Goal: Task Accomplishment & Management: Manage account settings

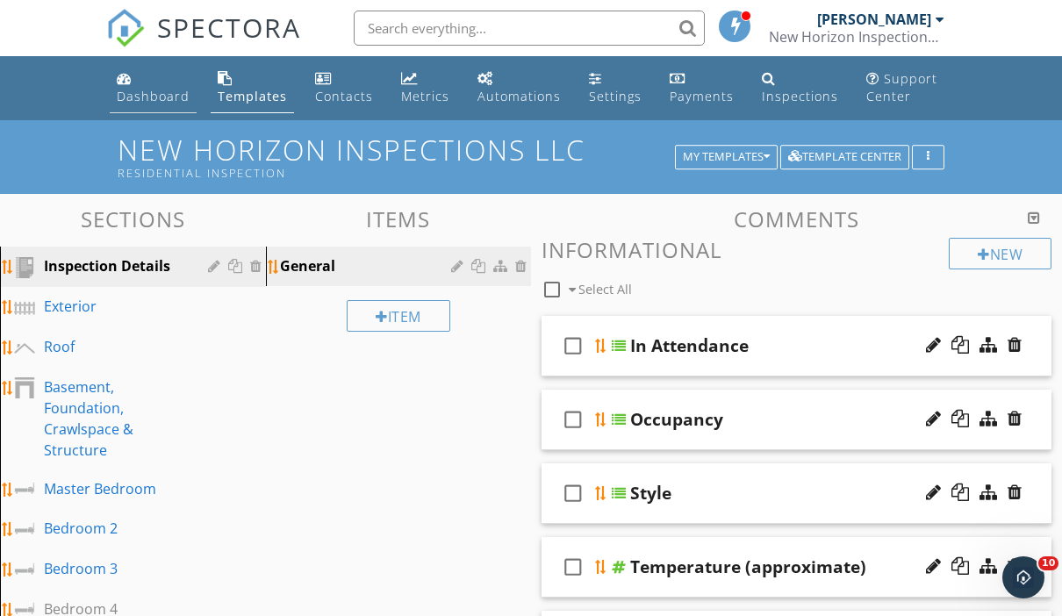
click at [129, 91] on div "Dashboard" at bounding box center [153, 96] width 73 height 17
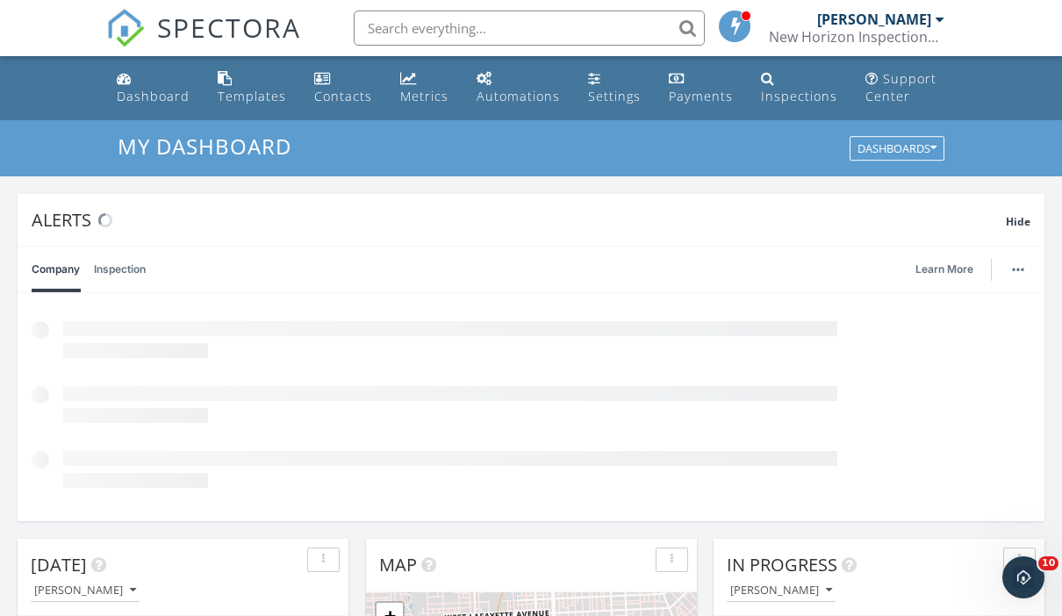
click at [388, 32] on input "text" at bounding box center [529, 28] width 351 height 35
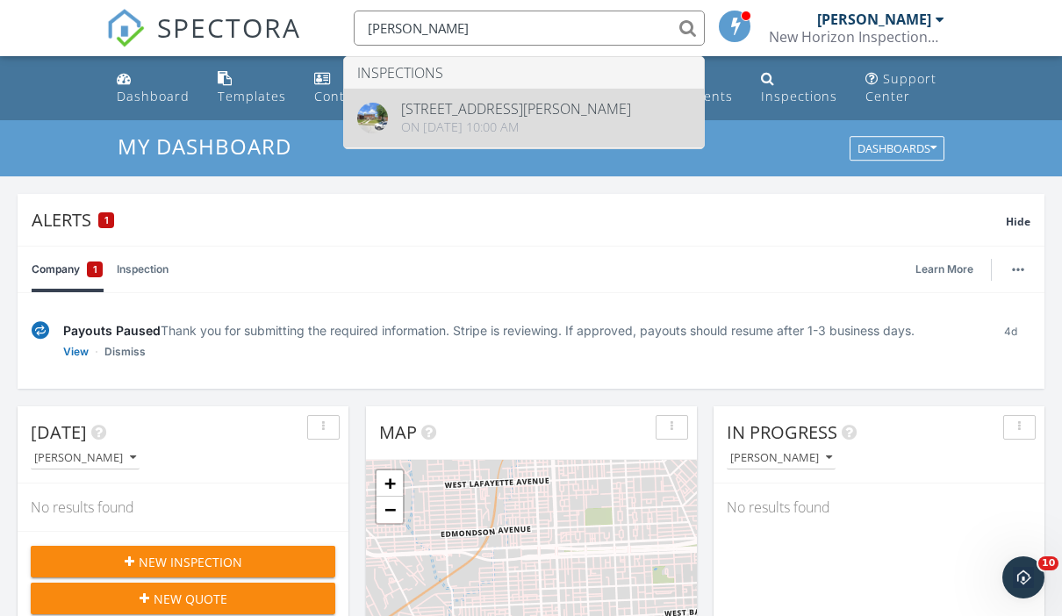
type input "Walsh"
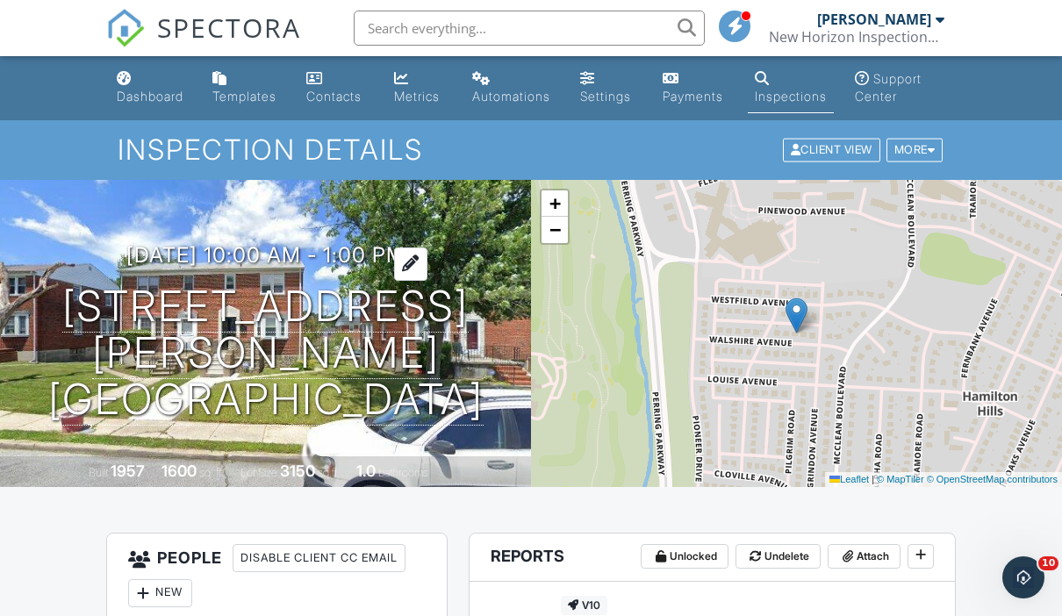
click at [215, 267] on h3 "[DATE] 10:00 am - 1:00 pm" at bounding box center [265, 255] width 279 height 24
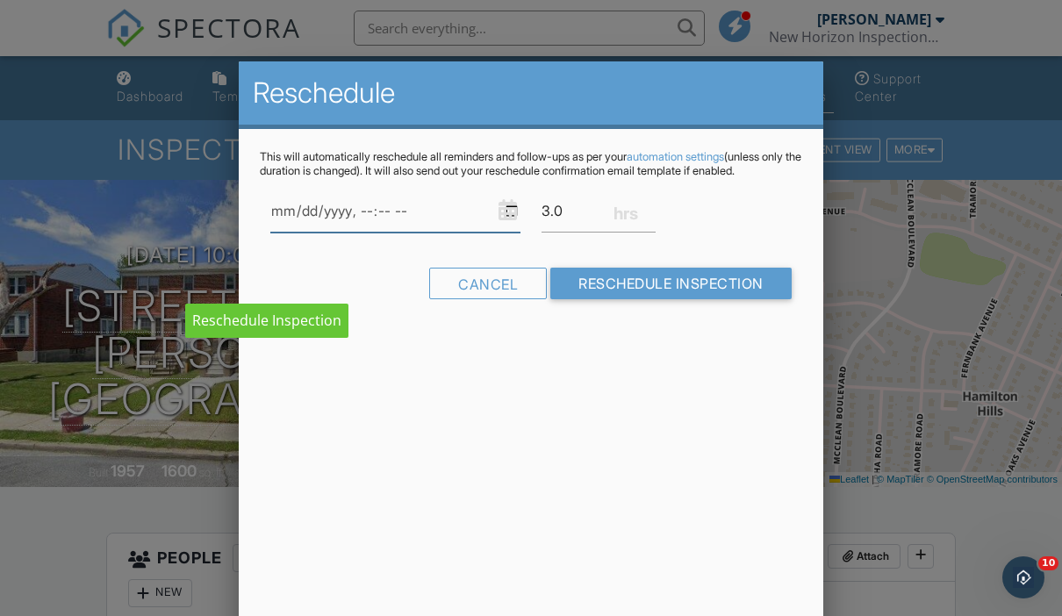
click at [362, 227] on input "datetime-local" at bounding box center [395, 211] width 250 height 43
type input "2025-09-16T10:00"
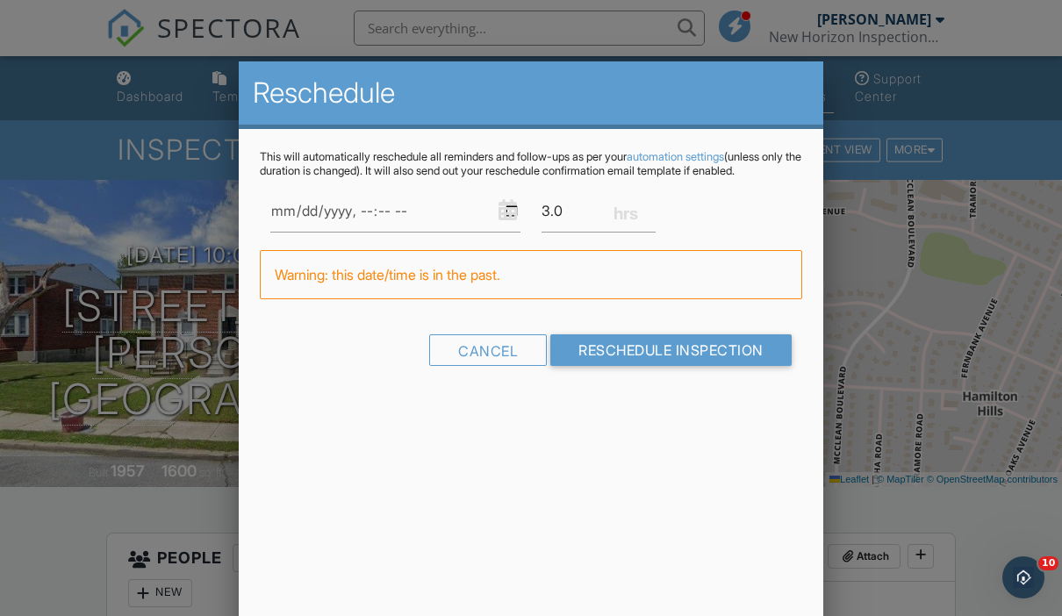
click at [749, 468] on div "Reschedule This will automatically reschedule all reminders and follow-ups as p…" at bounding box center [531, 368] width 585 height 615
click at [486, 366] on div "Cancel" at bounding box center [488, 350] width 118 height 32
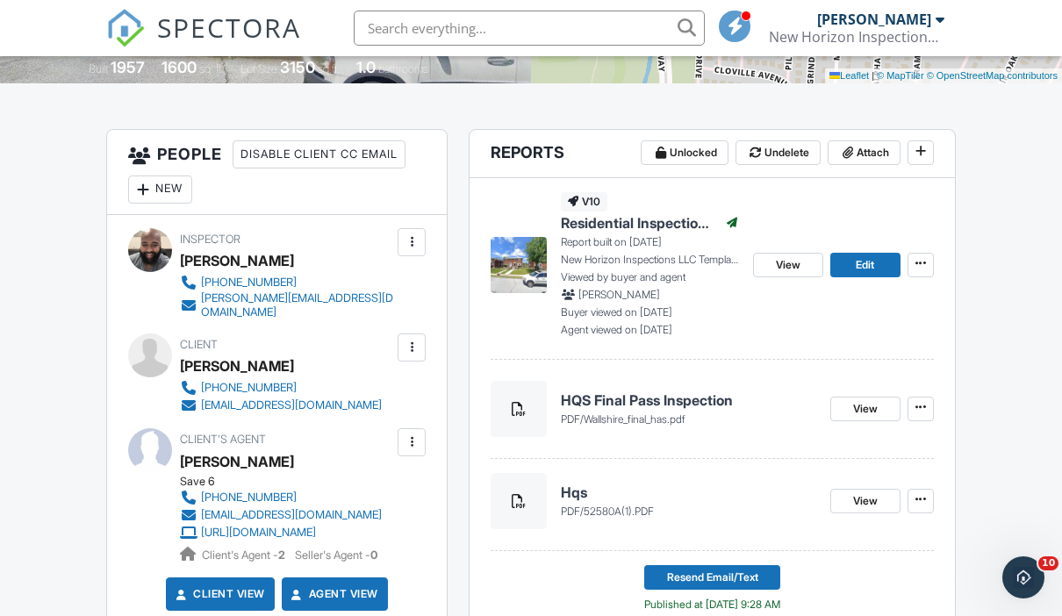
scroll to position [406, 0]
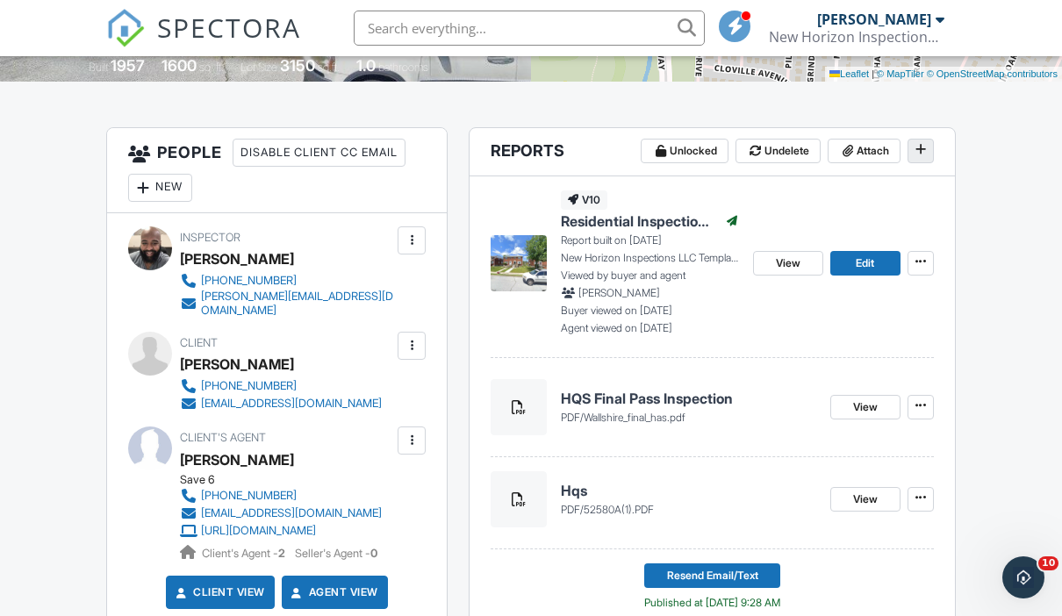
click at [933, 148] on button at bounding box center [921, 151] width 26 height 25
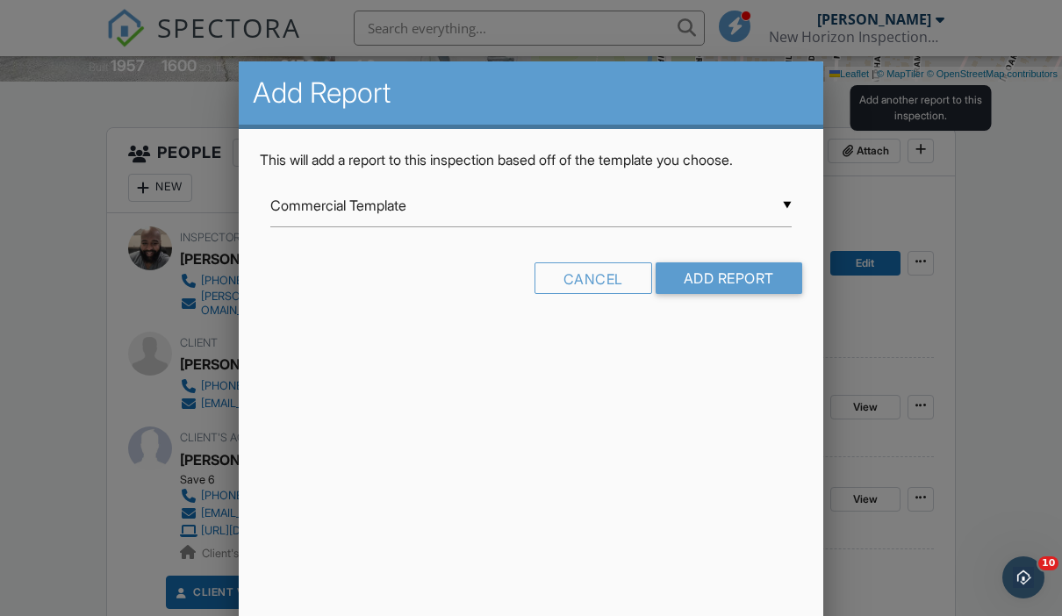
click at [1041, 145] on div at bounding box center [531, 297] width 1062 height 771
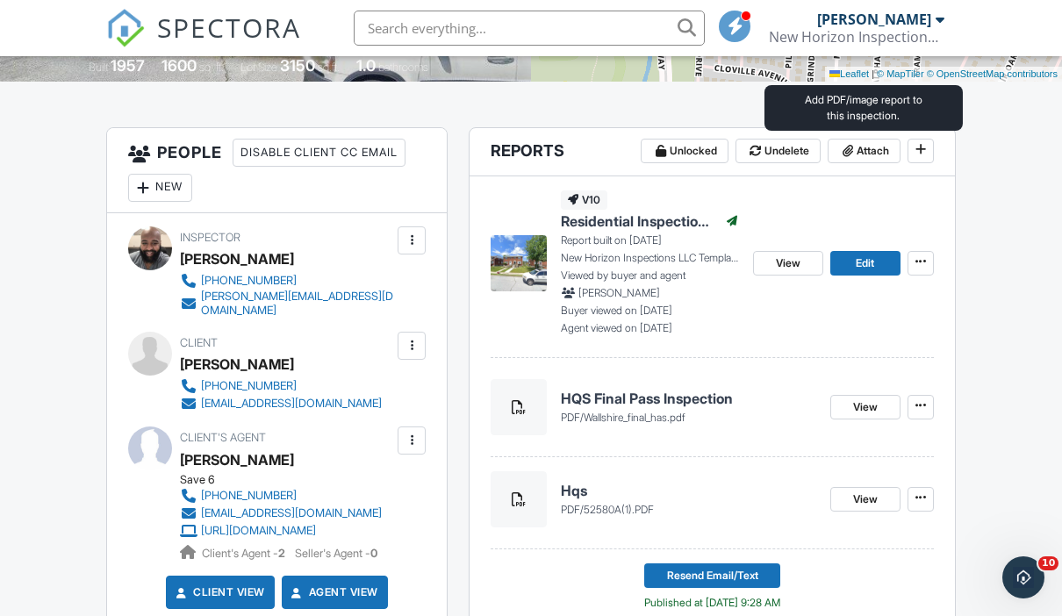
click at [865, 163] on div "Attach" at bounding box center [864, 152] width 73 height 26
click at [877, 157] on span "Attach" at bounding box center [873, 151] width 32 height 18
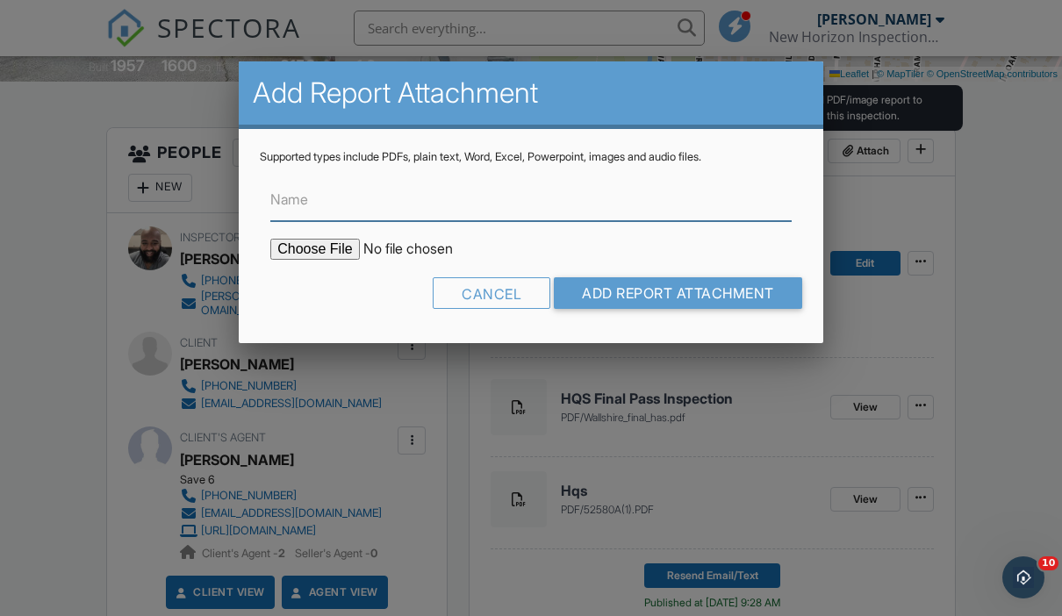
click at [465, 208] on input "Name" at bounding box center [531, 199] width 522 height 43
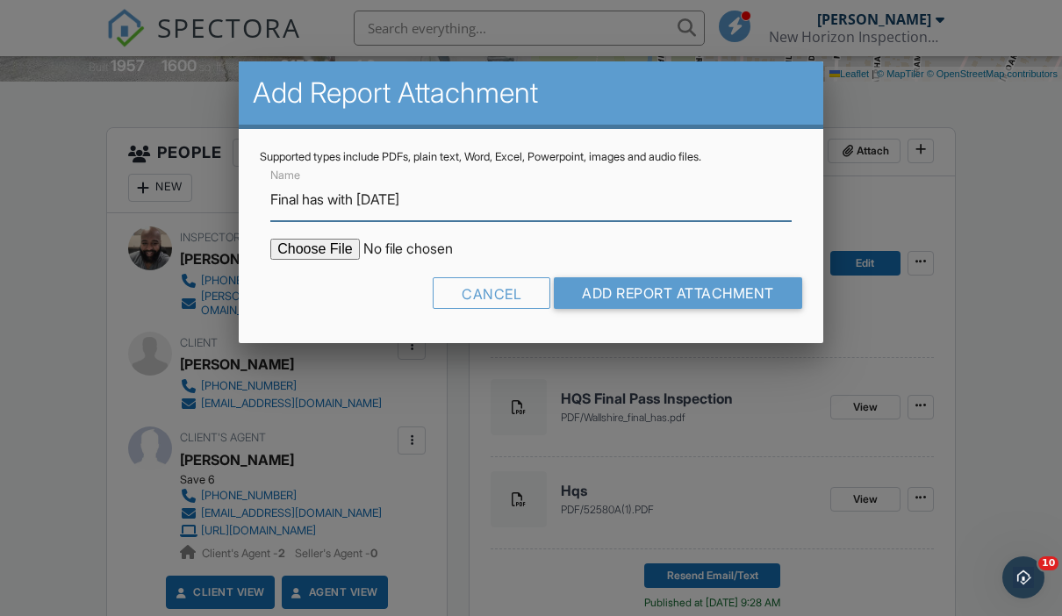
type input "Final has with [DATE]"
click at [309, 248] on input "file" at bounding box center [419, 249] width 299 height 21
type input "C:\fakepath\Walshire final 9.16.25.pdf"
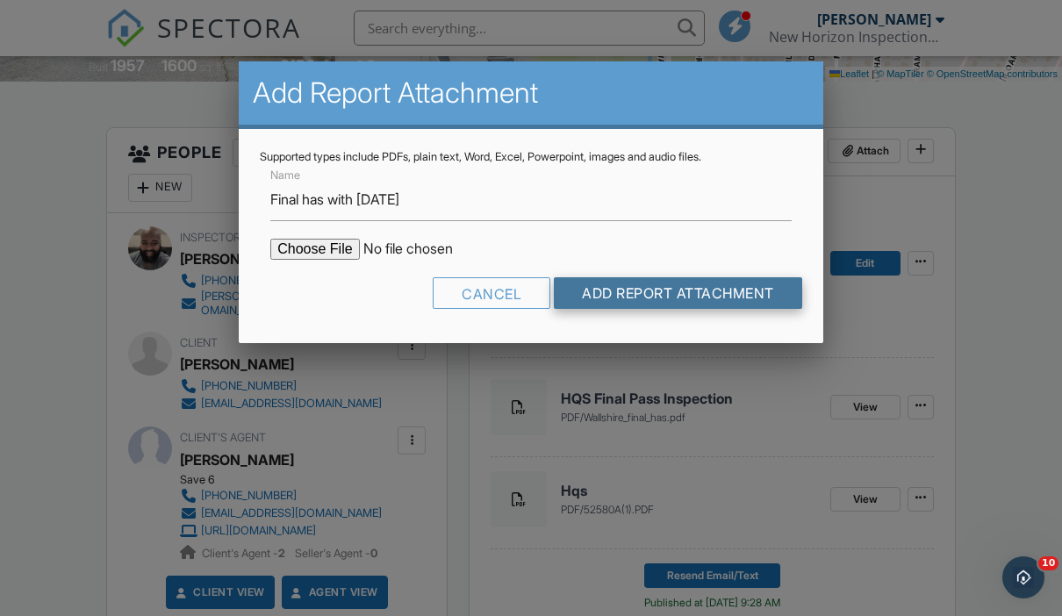
click at [687, 291] on input "Add Report Attachment" at bounding box center [678, 293] width 248 height 32
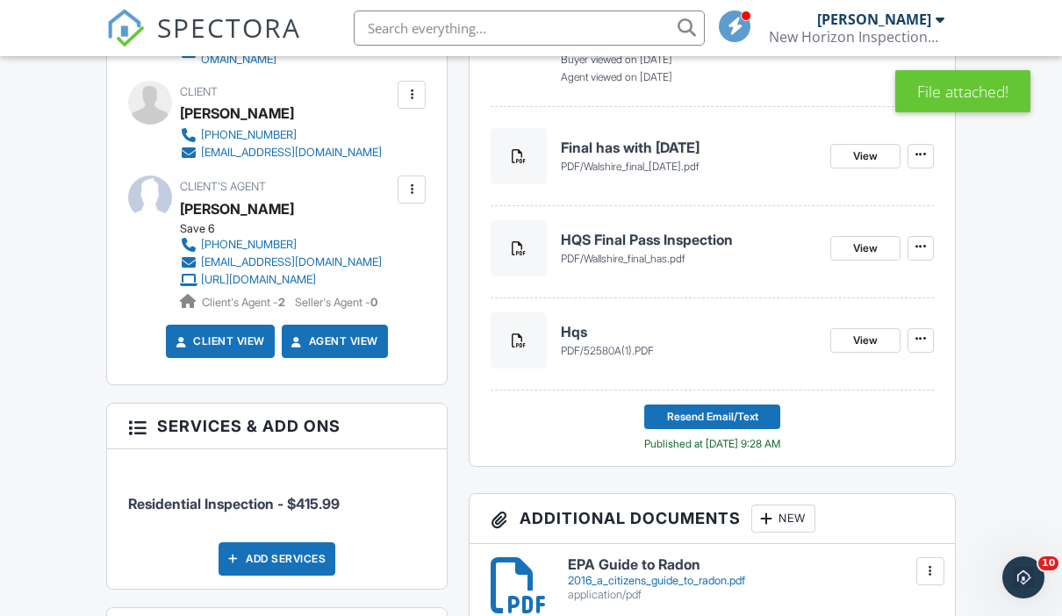
scroll to position [623, 0]
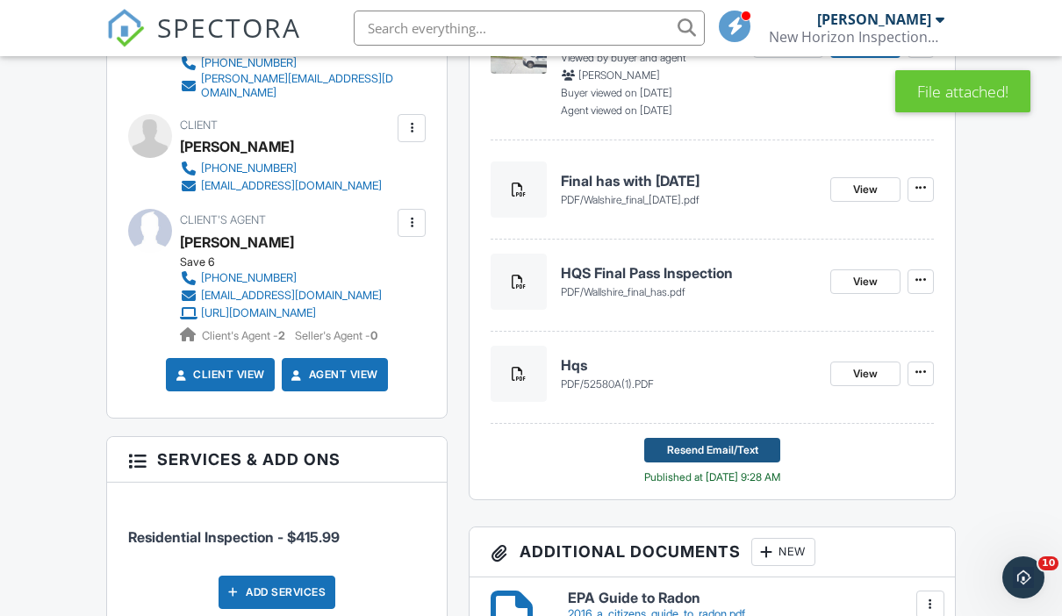
click at [718, 455] on span "Resend Email/Text" at bounding box center [712, 451] width 91 height 18
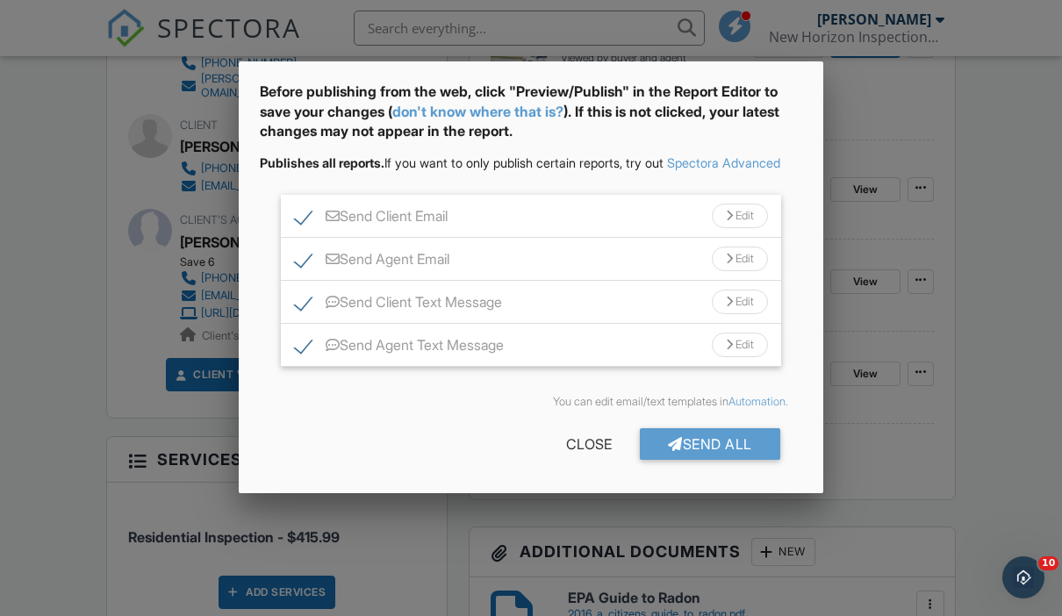
scroll to position [85, 0]
click at [748, 444] on div "Send All" at bounding box center [710, 444] width 140 height 32
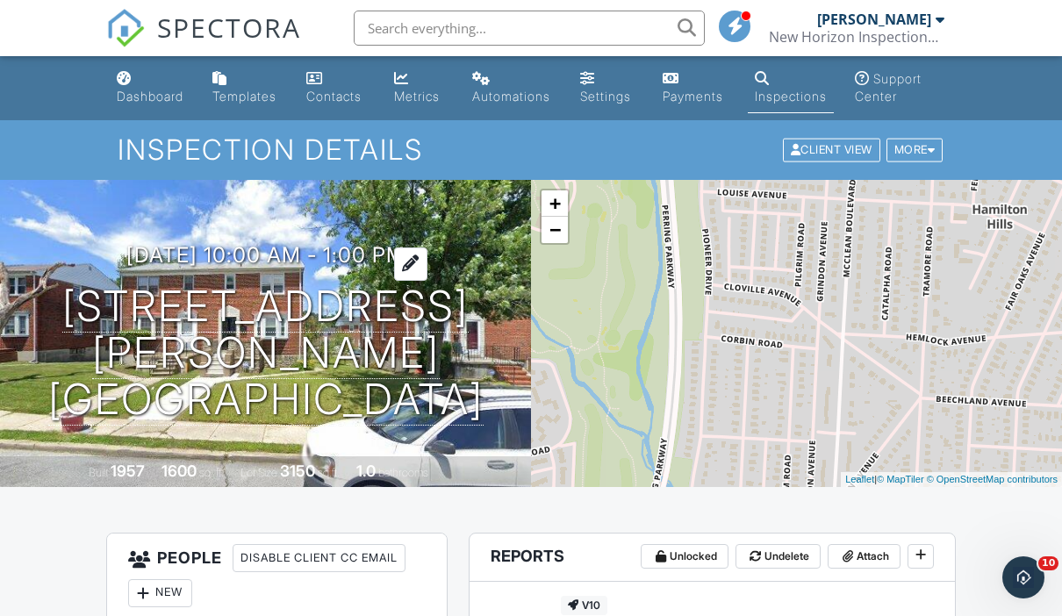
click at [377, 267] on h3 "[DATE] 10:00 am - 1:00 pm" at bounding box center [265, 255] width 279 height 24
